Goal: Task Accomplishment & Management: Use online tool/utility

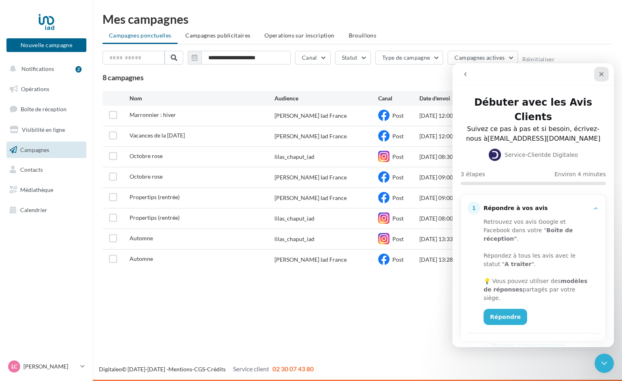
click at [600, 76] on icon "Fermer" at bounding box center [601, 74] width 4 height 4
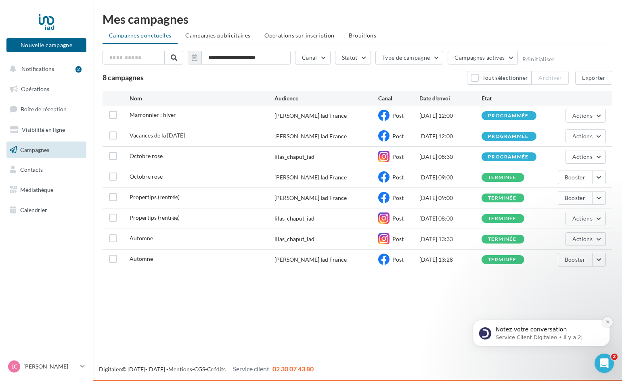
click at [608, 321] on icon "Dismiss notification" at bounding box center [607, 322] width 4 height 4
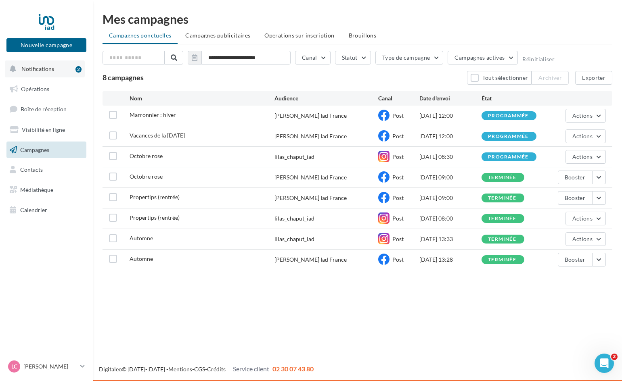
click at [34, 69] on span "Notifications" at bounding box center [37, 68] width 33 height 7
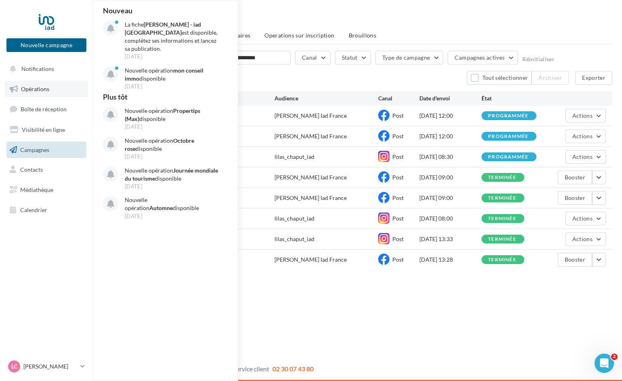
click at [40, 96] on link "Opérations" at bounding box center [46, 89] width 83 height 17
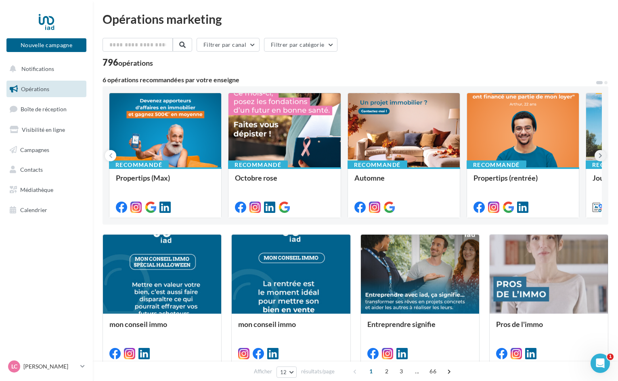
click at [603, 156] on button at bounding box center [600, 155] width 11 height 11
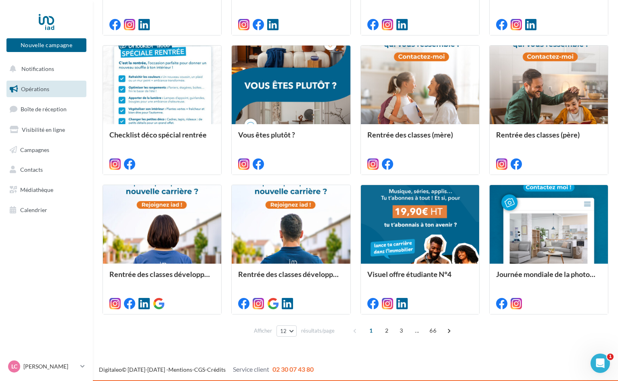
scroll to position [330, 0]
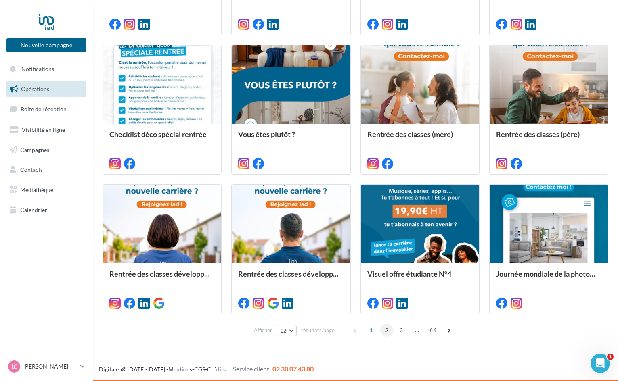
click at [383, 333] on span "2" at bounding box center [386, 330] width 13 height 13
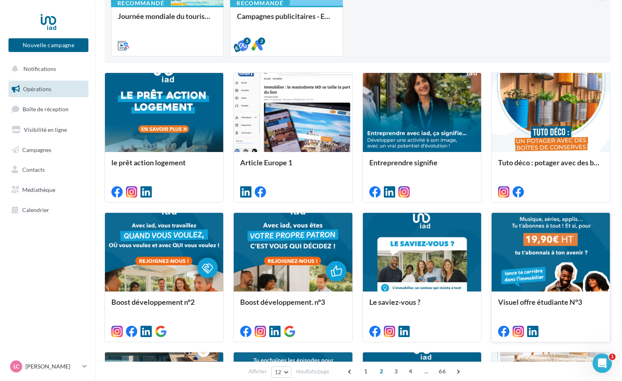
scroll to position [283, 0]
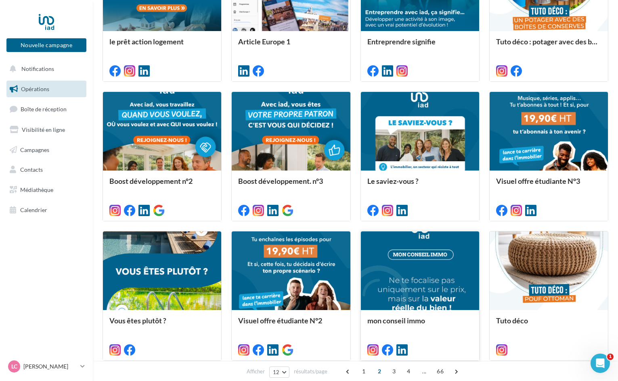
click at [428, 275] on div at bounding box center [420, 272] width 118 height 80
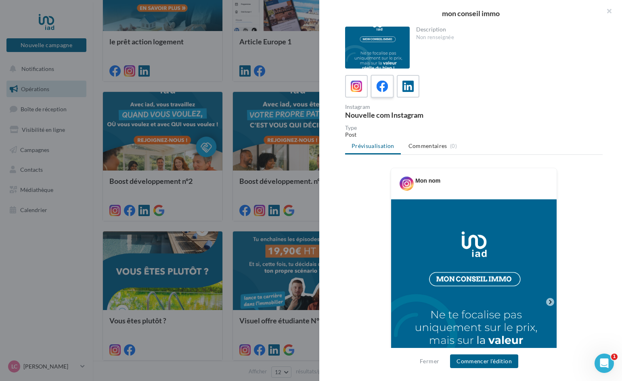
click at [379, 88] on icon at bounding box center [383, 87] width 12 height 12
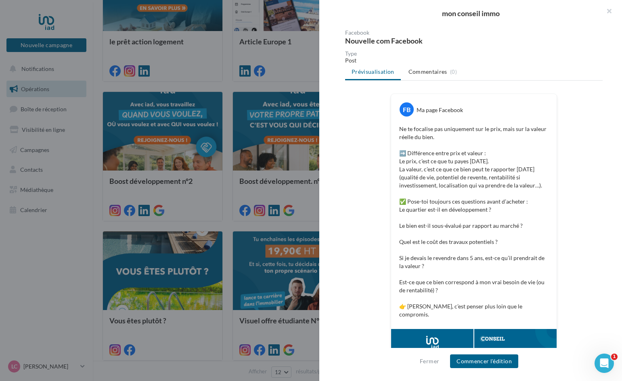
scroll to position [81, 0]
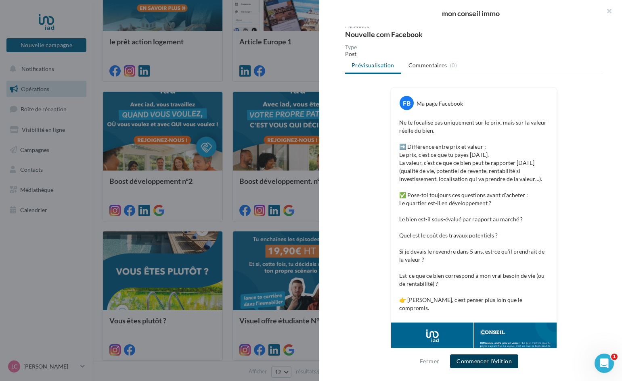
drag, startPoint x: 500, startPoint y: 362, endPoint x: 486, endPoint y: 360, distance: 14.2
click at [500, 361] on button "Commencer l'édition" at bounding box center [484, 362] width 68 height 14
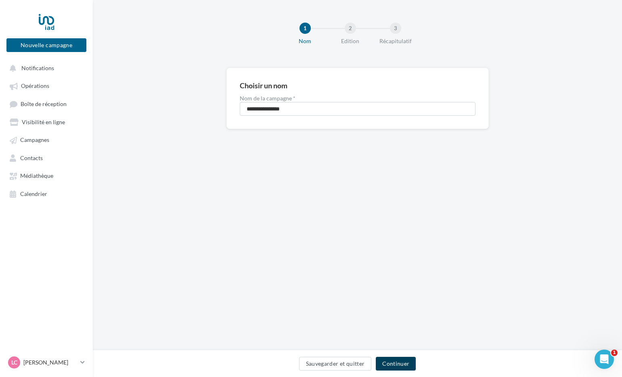
click at [410, 363] on button "Continuer" at bounding box center [396, 364] width 40 height 14
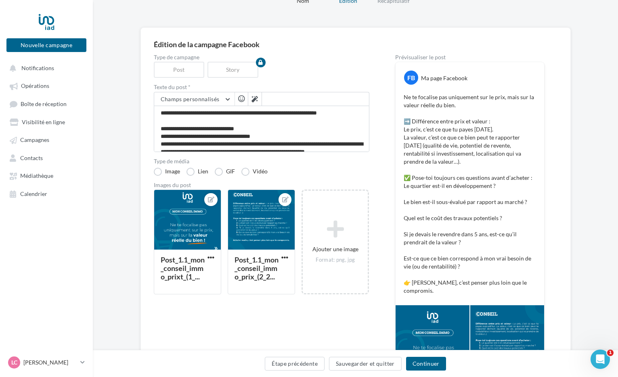
scroll to position [121, 0]
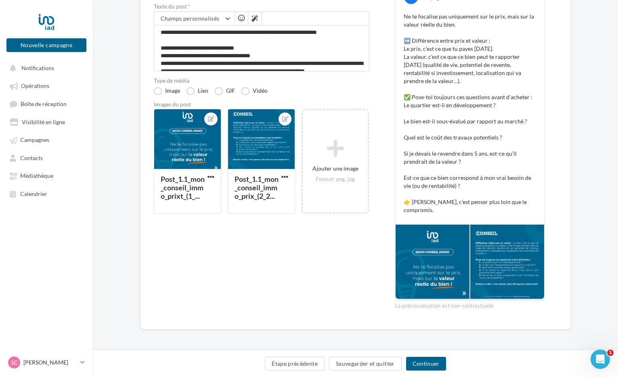
click at [423, 220] on div "FB Ma page Facebook Ne te focalise pas uniquement sur le prix, mais sur la vale…" at bounding box center [470, 102] width 149 height 243
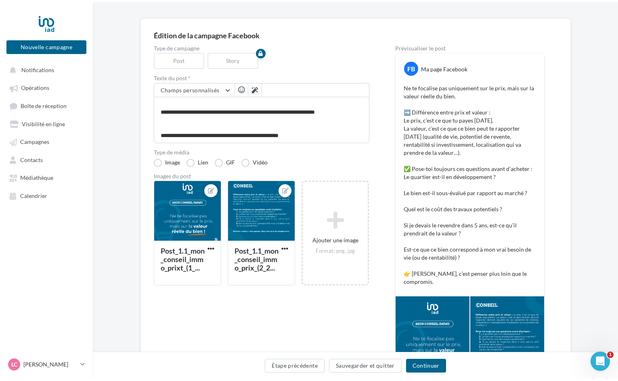
scroll to position [0, 0]
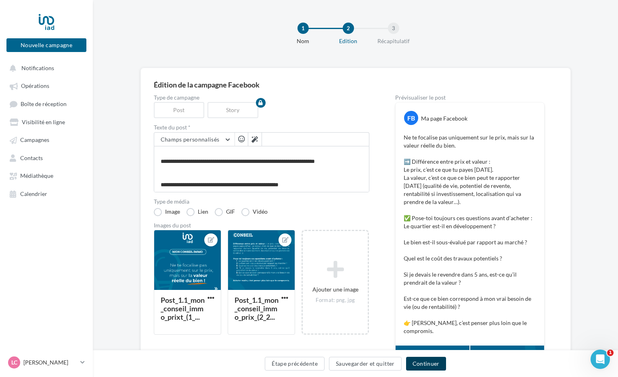
click at [432, 363] on button "Continuer" at bounding box center [426, 364] width 40 height 14
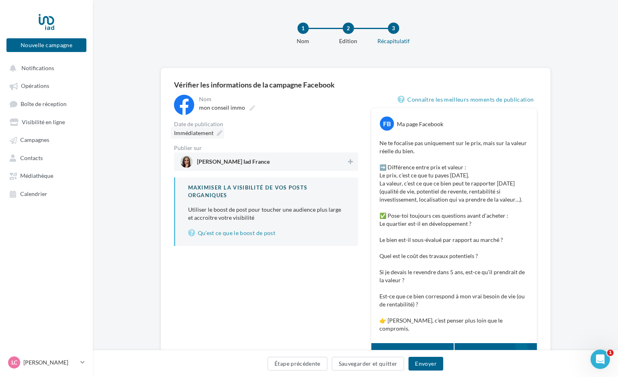
click at [217, 130] on icon at bounding box center [220, 133] width 6 height 6
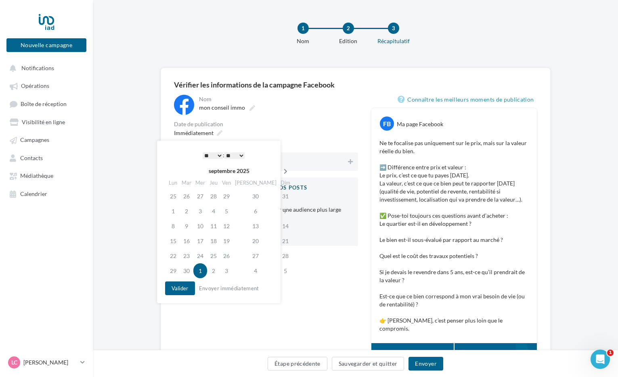
click at [281, 172] on icon at bounding box center [286, 172] width 10 height 6
click at [233, 197] on td "3" at bounding box center [226, 196] width 13 height 15
click at [216, 154] on select "* * * * * * * * * * ** ** ** ** ** ** ** ** ** ** ** ** ** **" at bounding box center [213, 156] width 20 height 6
click at [176, 287] on button "Valider" at bounding box center [180, 289] width 30 height 14
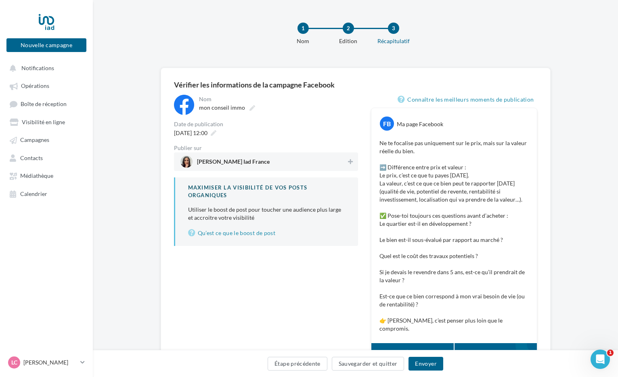
click at [302, 162] on span "Lilas Chaput Iad France" at bounding box center [263, 162] width 166 height 12
click at [430, 363] on button "Envoyer" at bounding box center [425, 364] width 34 height 14
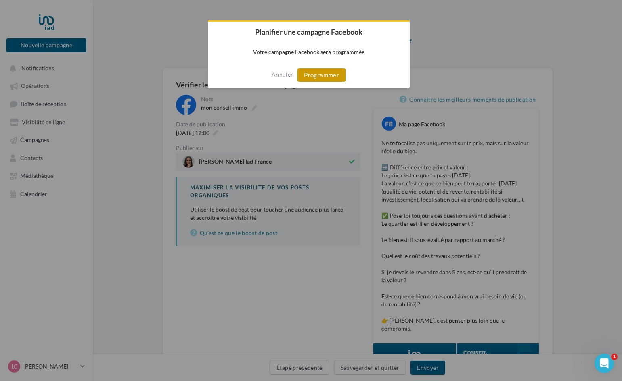
click at [329, 79] on button "Programmer" at bounding box center [321, 75] width 48 height 14
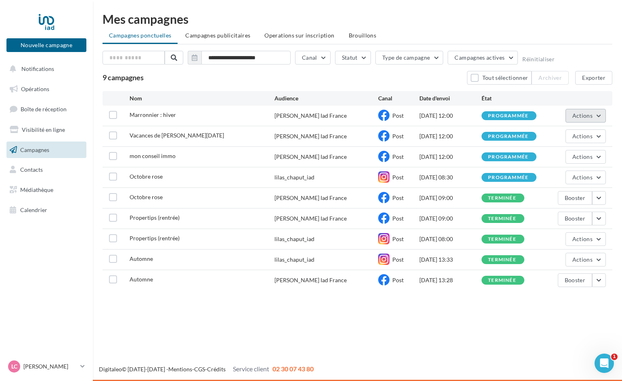
click at [585, 116] on span "Actions" at bounding box center [582, 115] width 20 height 7
drag, startPoint x: 515, startPoint y: 321, endPoint x: 513, endPoint y: 316, distance: 5.6
click at [516, 320] on div "Nouvelle campagne Nouvelle campagne Notifications Opérations Boîte de réception…" at bounding box center [311, 190] width 622 height 381
click at [42, 68] on span "Notifications" at bounding box center [37, 68] width 33 height 7
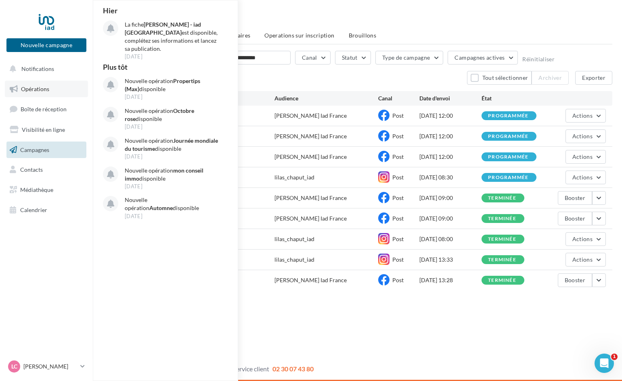
click at [44, 92] on link "Opérations" at bounding box center [46, 89] width 83 height 17
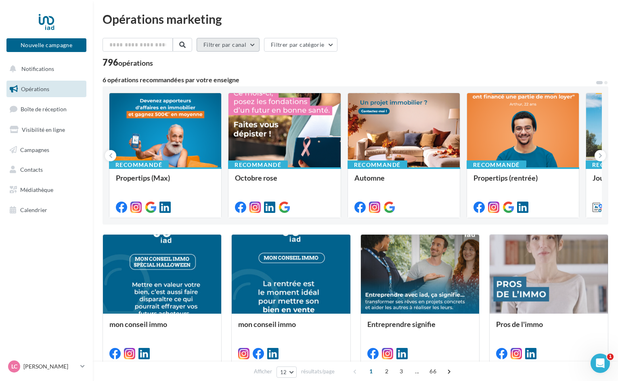
click at [228, 45] on button "Filtrer par canal" at bounding box center [228, 45] width 63 height 14
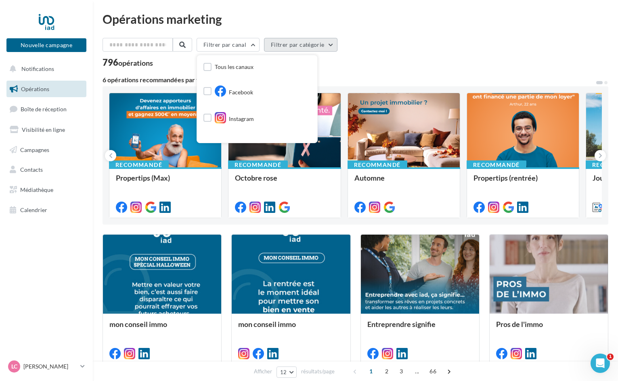
click at [310, 47] on button "Filtrer par catégorie" at bounding box center [300, 45] width 73 height 14
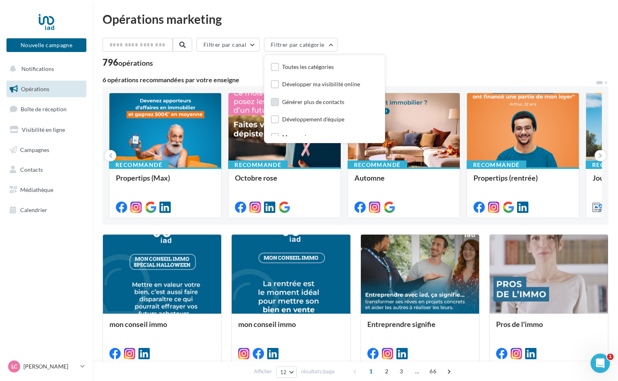
click at [299, 101] on div "Générer plus de contacts" at bounding box center [313, 102] width 62 height 8
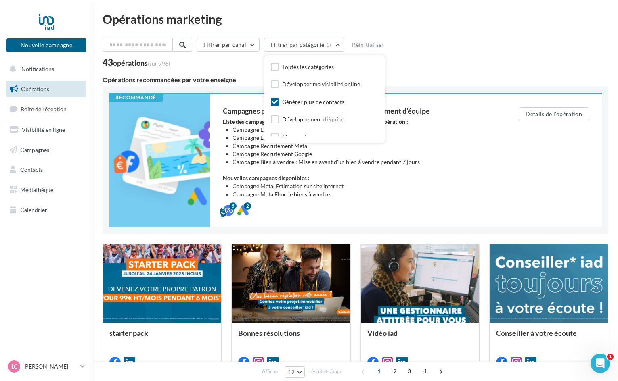
click at [422, 31] on div "Opérations marketing Filtrer par canal Filtrer par catégorie (1) Toutes les cat…" at bounding box center [356, 346] width 506 height 666
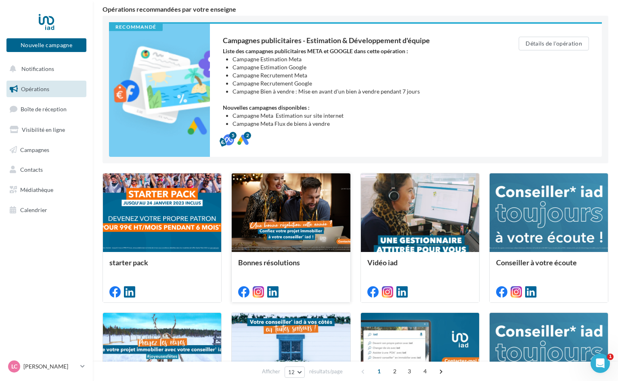
scroll to position [202, 0]
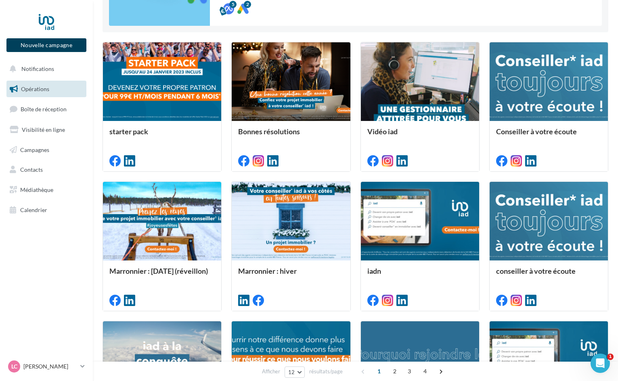
click at [65, 42] on button "Nouvelle campagne" at bounding box center [46, 45] width 80 height 14
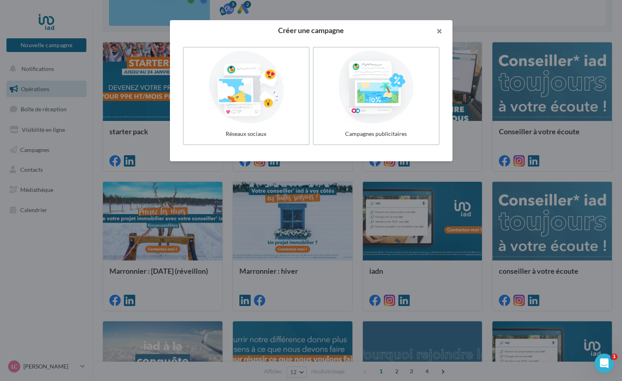
click at [437, 31] on button "button" at bounding box center [436, 32] width 32 height 24
